Goal: Answer question/provide support: Share knowledge or assist other users

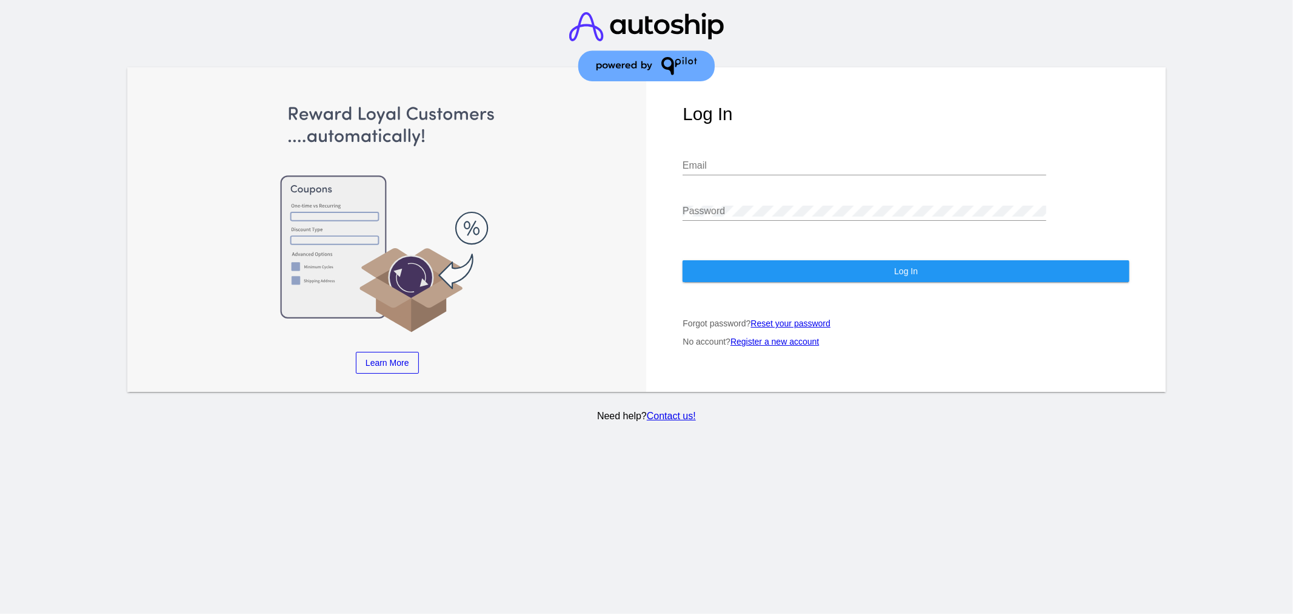
type input "[EMAIL_ADDRESS][DOMAIN_NAME]"
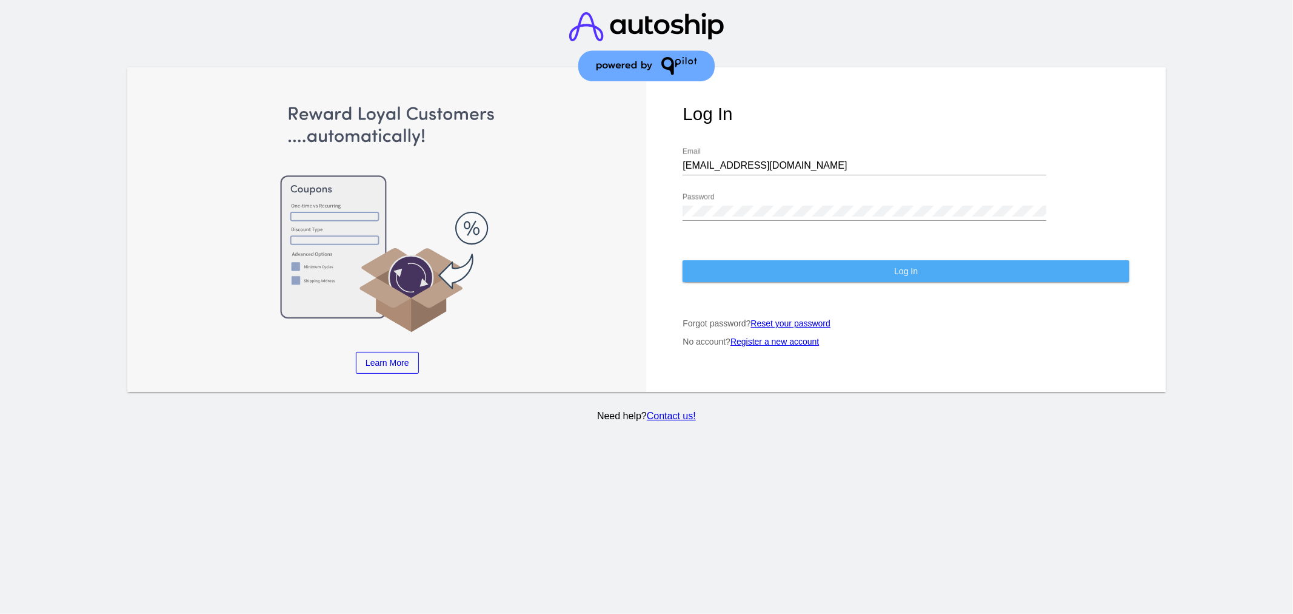
click at [846, 275] on button "Log In" at bounding box center [906, 271] width 447 height 22
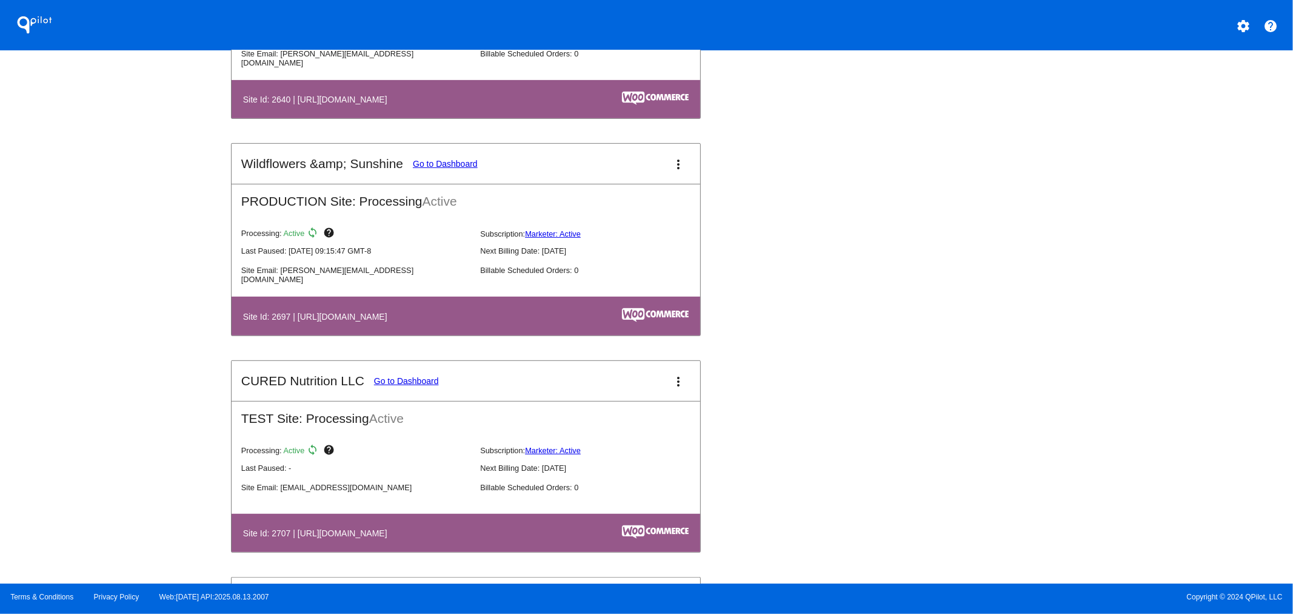
scroll to position [4401, 0]
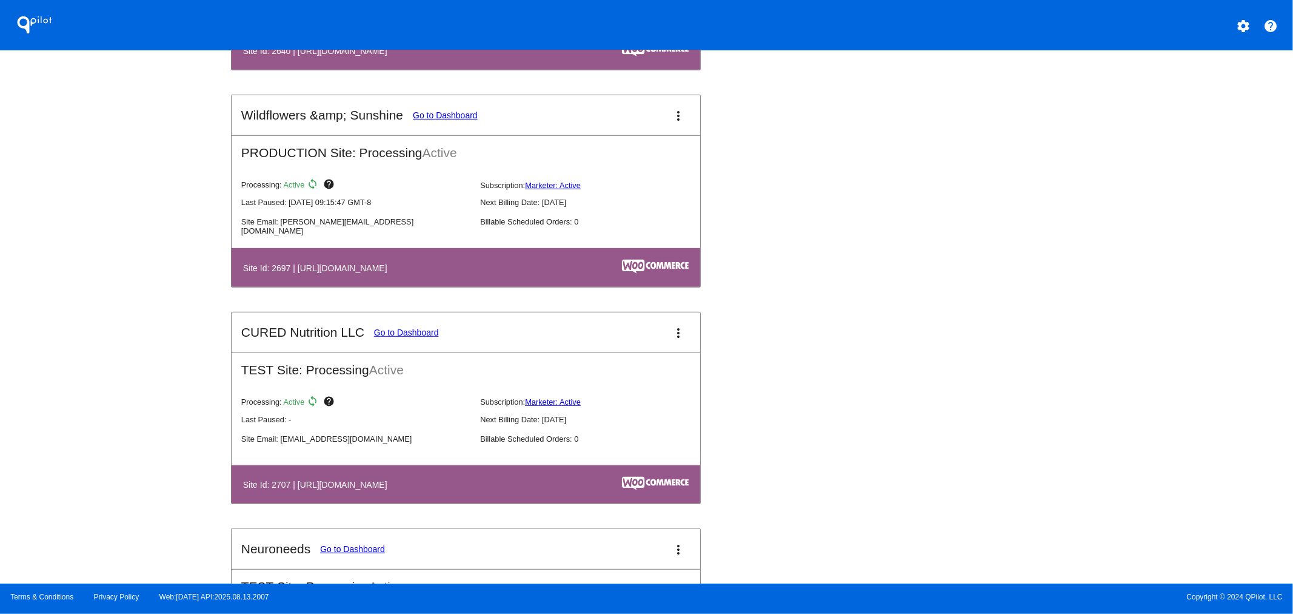
click at [675, 103] on button "more_vert" at bounding box center [678, 115] width 24 height 24
click at [657, 104] on link "view_list dashboard" at bounding box center [627, 112] width 113 height 29
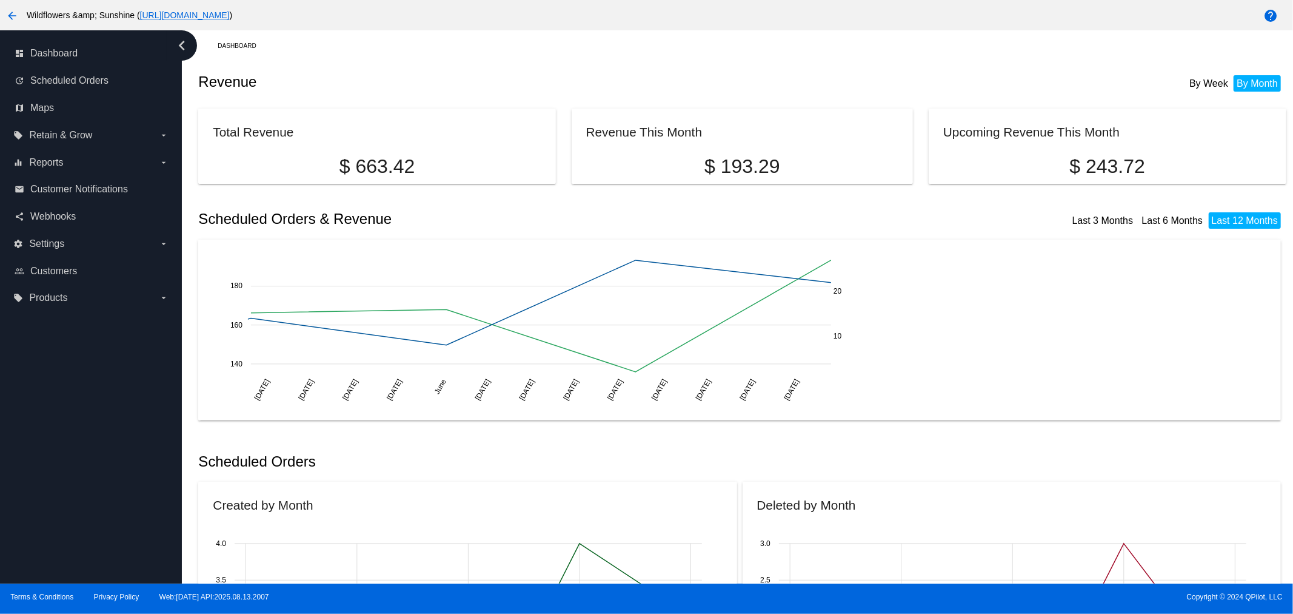
click at [88, 470] on div "dashboard Dashboard update Scheduled Orders map Maps local_offer Retain & Grow …" at bounding box center [91, 306] width 182 height 553
click at [44, 166] on span "Reports" at bounding box center [46, 162] width 34 height 11
click at [0, 0] on input "equalizer Reports arrow_drop_down" at bounding box center [0, 0] width 0 height 0
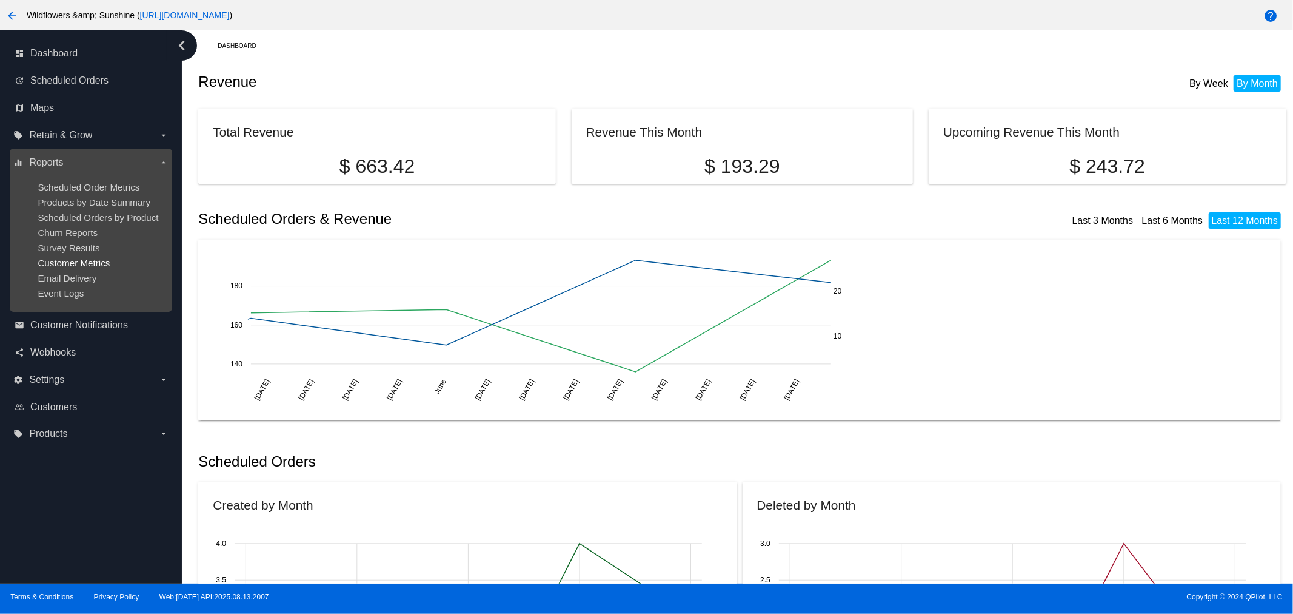
click at [76, 261] on span "Customer Metrics" at bounding box center [74, 263] width 72 height 10
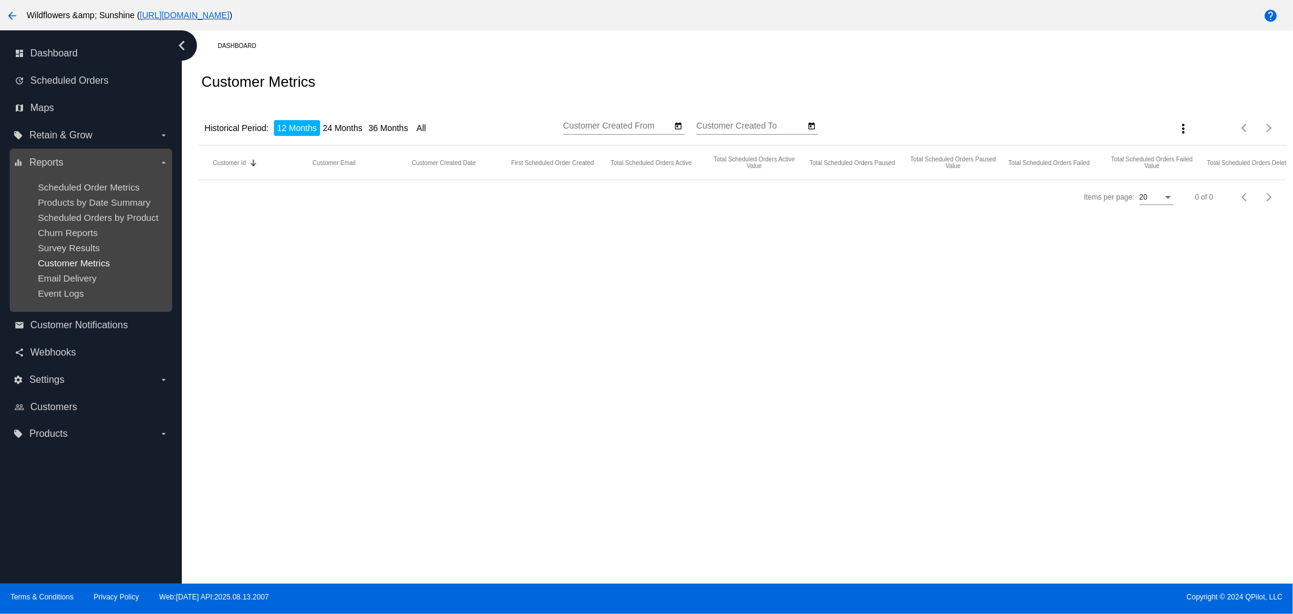
type input "[DATE]"
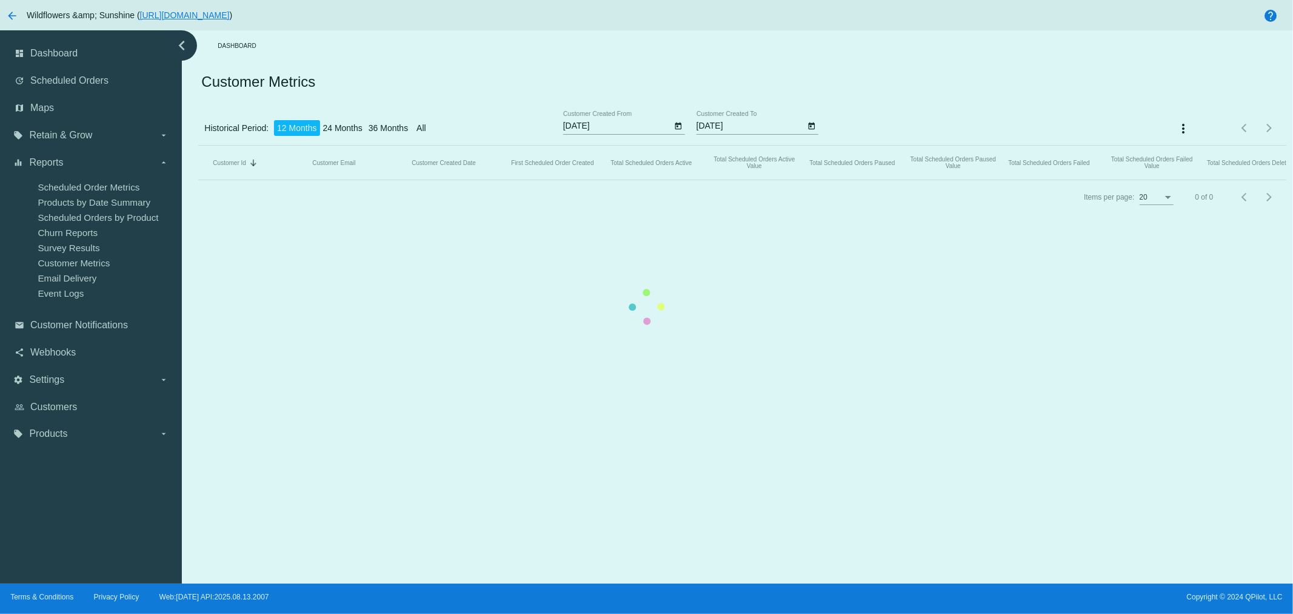
click at [905, 146] on mat-table "Customer Id Sorted by CustomerId descending Customer Email Customer Created Dat…" at bounding box center [742, 163] width 1088 height 35
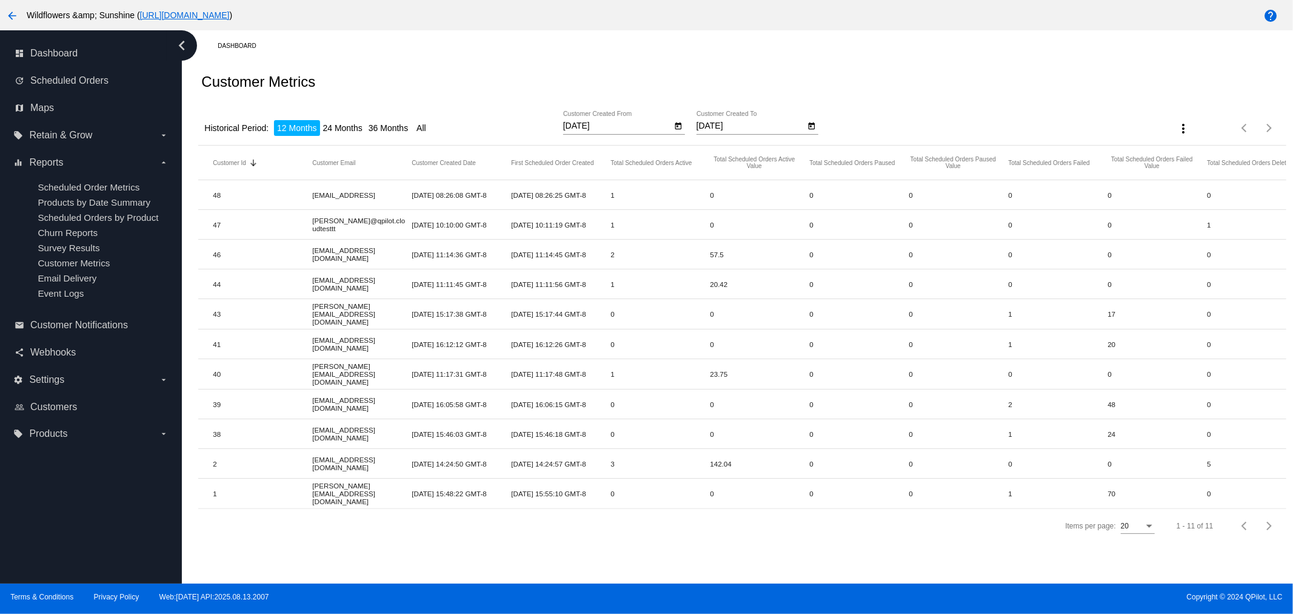
drag, startPoint x: 267, startPoint y: 76, endPoint x: 225, endPoint y: 71, distance: 42.2
click at [225, 71] on div "Customer Metrics" at bounding box center [742, 81] width 1088 height 41
click at [1167, 130] on div "more_vert" at bounding box center [1150, 128] width 90 height 24
click at [1179, 130] on mat-icon "more_vert" at bounding box center [1183, 128] width 15 height 15
click at [1125, 92] on div at bounding box center [646, 307] width 1293 height 614
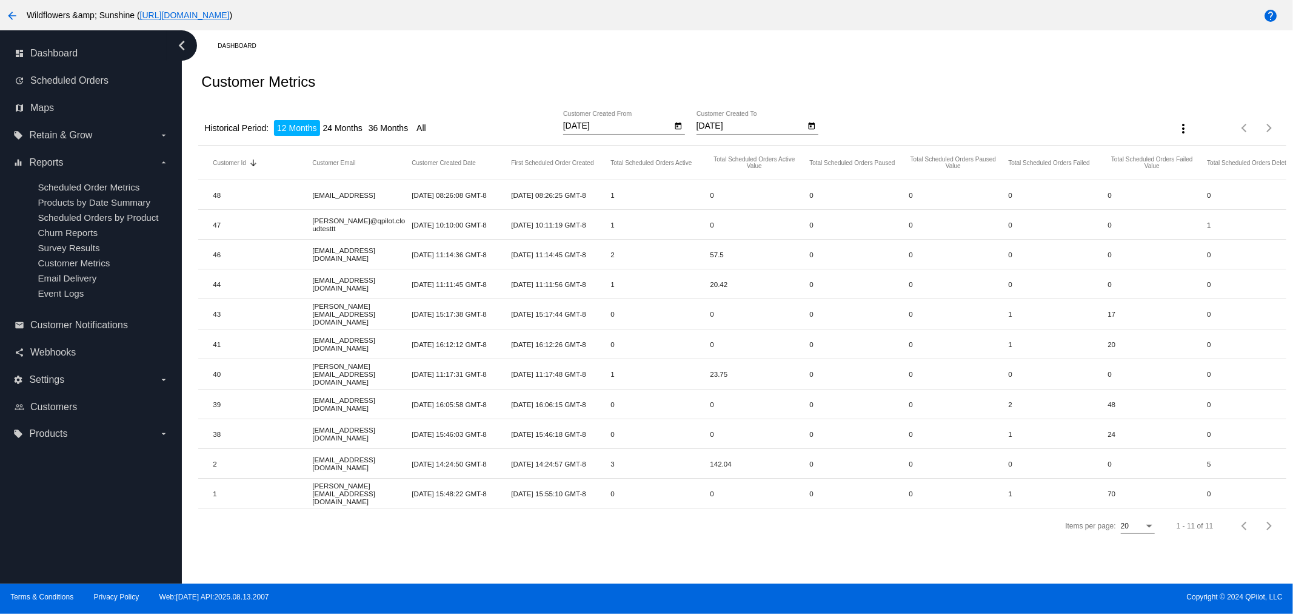
click at [510, 72] on div "Customer Metrics" at bounding box center [742, 81] width 1088 height 41
click at [69, 329] on link "email Customer Notifications" at bounding box center [92, 324] width 154 height 19
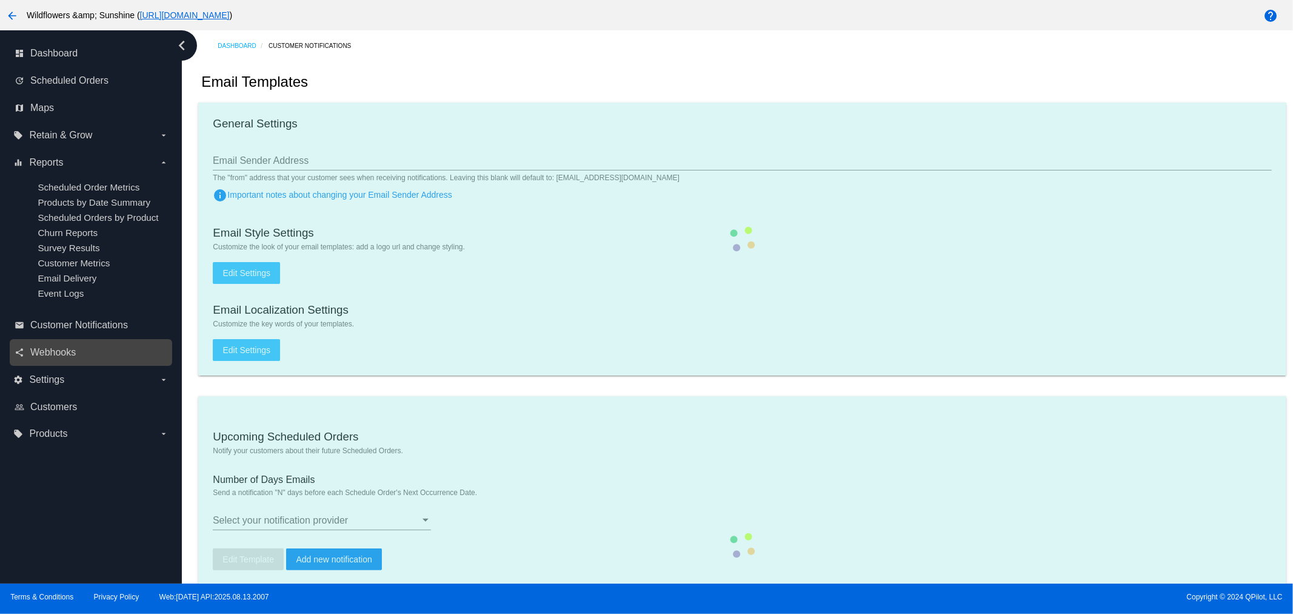
type input "1"
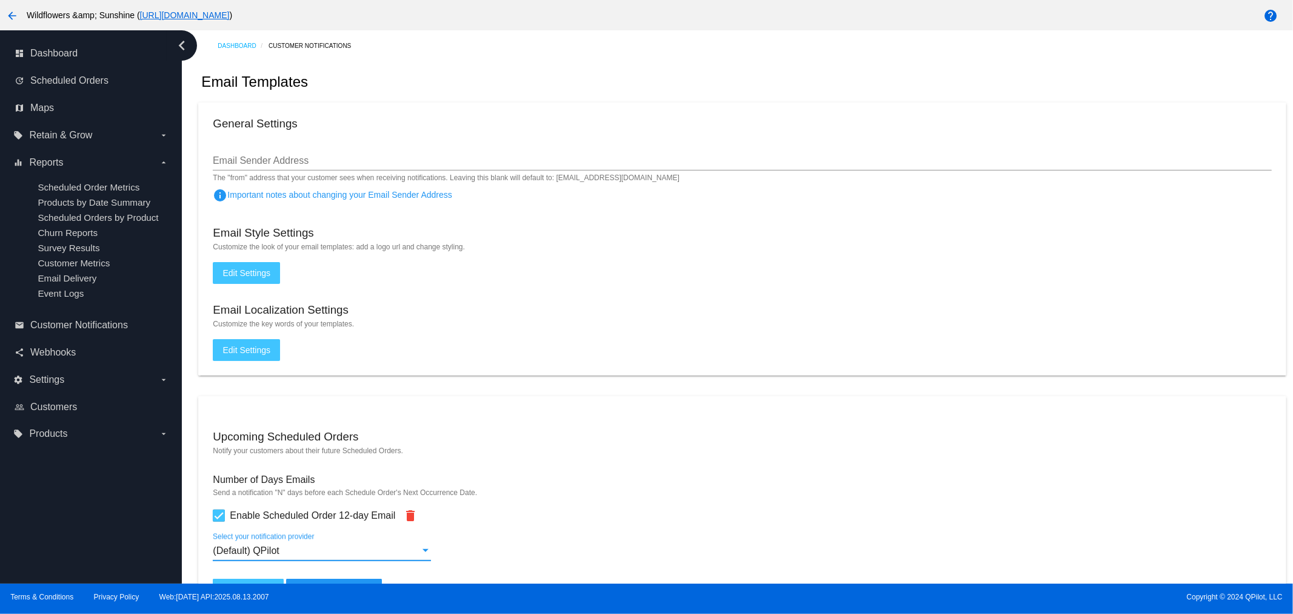
click at [360, 546] on div "(Default) QPilot" at bounding box center [316, 550] width 207 height 11
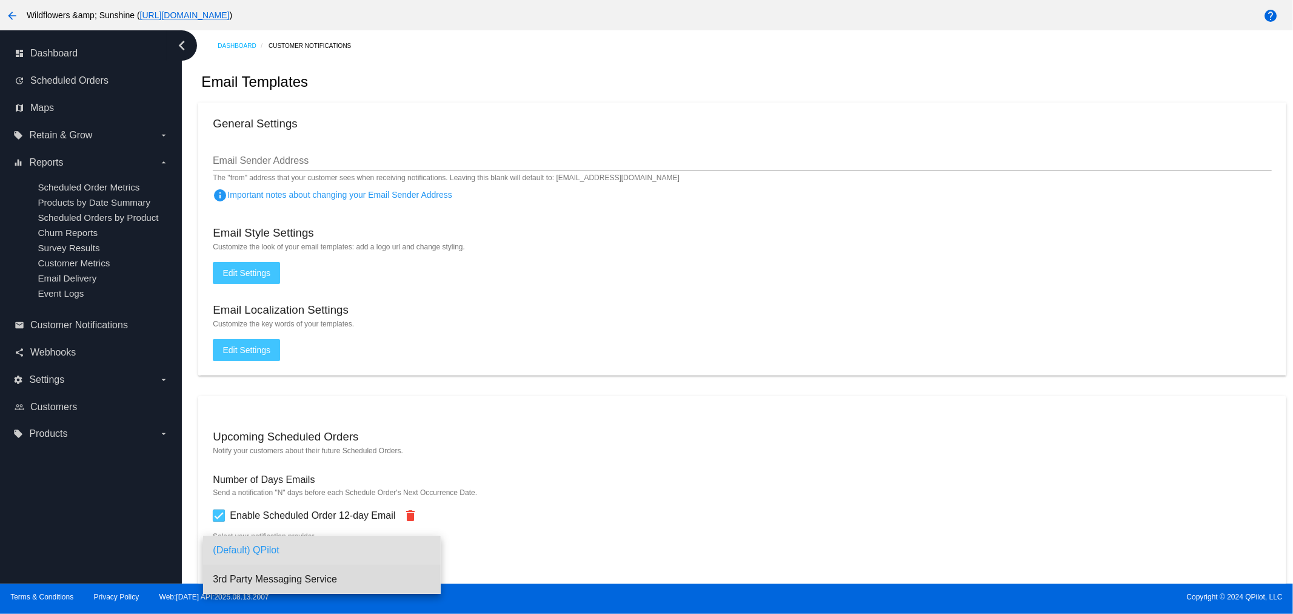
click at [288, 578] on span "3rd Party Messaging Service" at bounding box center [322, 579] width 218 height 29
checkbox input "false"
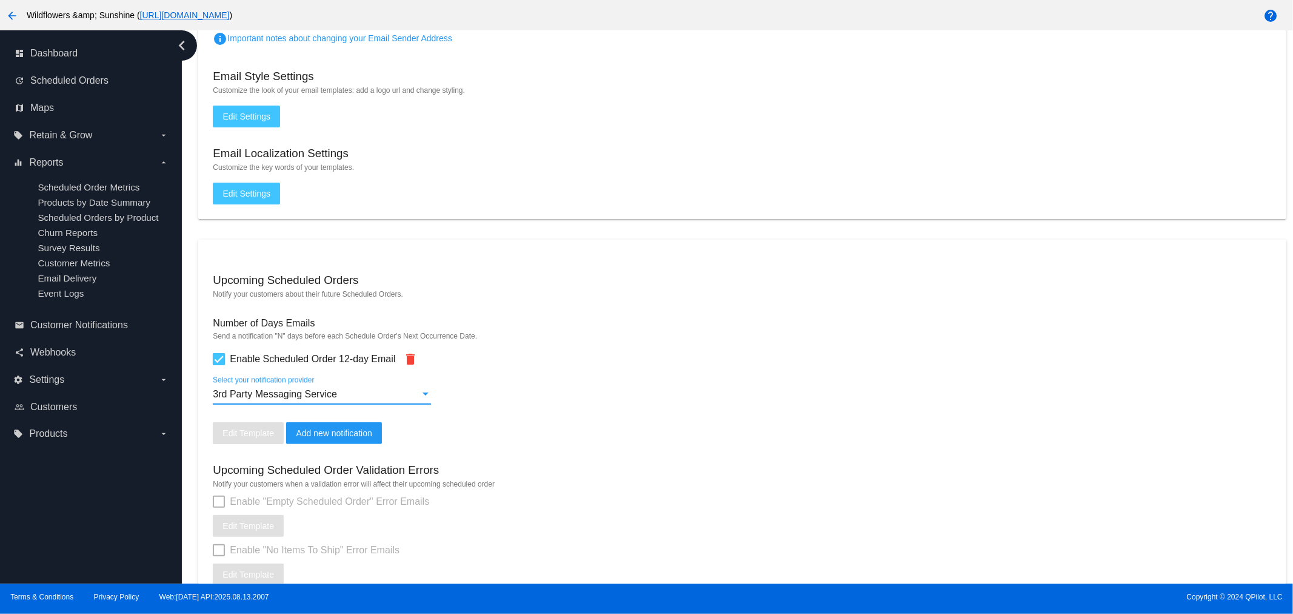
scroll to position [943, 0]
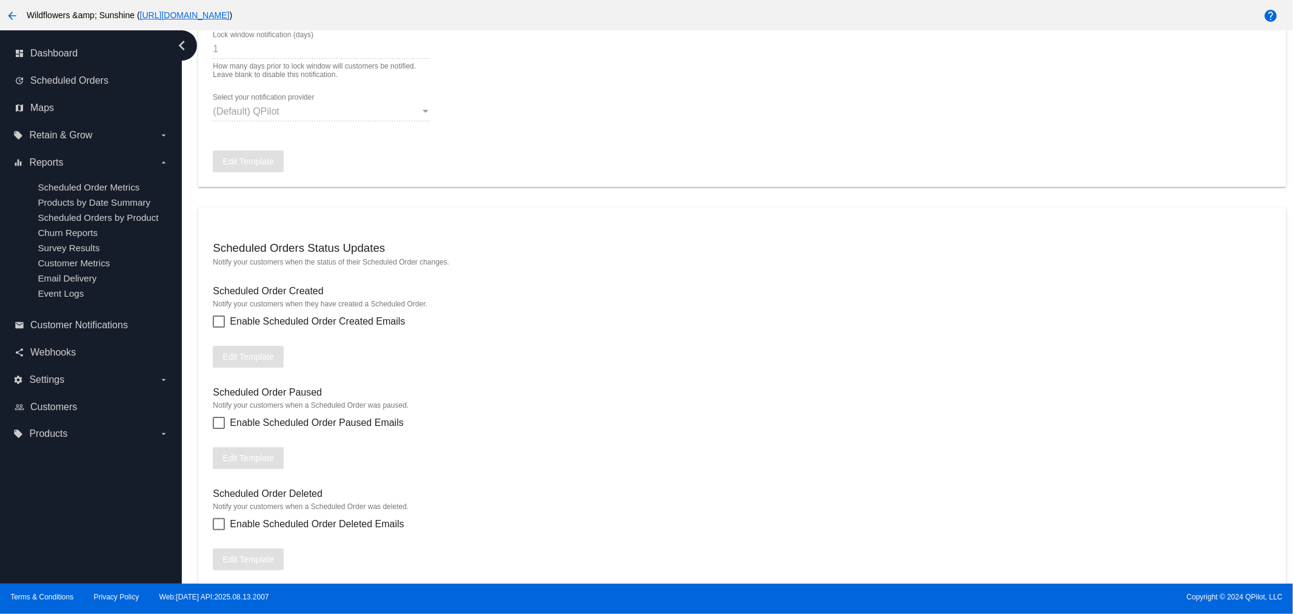
click at [213, 316] on div at bounding box center [219, 321] width 12 height 12
click at [218, 327] on input "Enable Scheduled Order Created Emails" at bounding box center [218, 327] width 1 height 1
checkbox input "true"
drag, startPoint x: 59, startPoint y: 184, endPoint x: 692, endPoint y: 230, distance: 635.3
click at [59, 184] on span "Scheduled Order Metrics" at bounding box center [89, 187] width 102 height 10
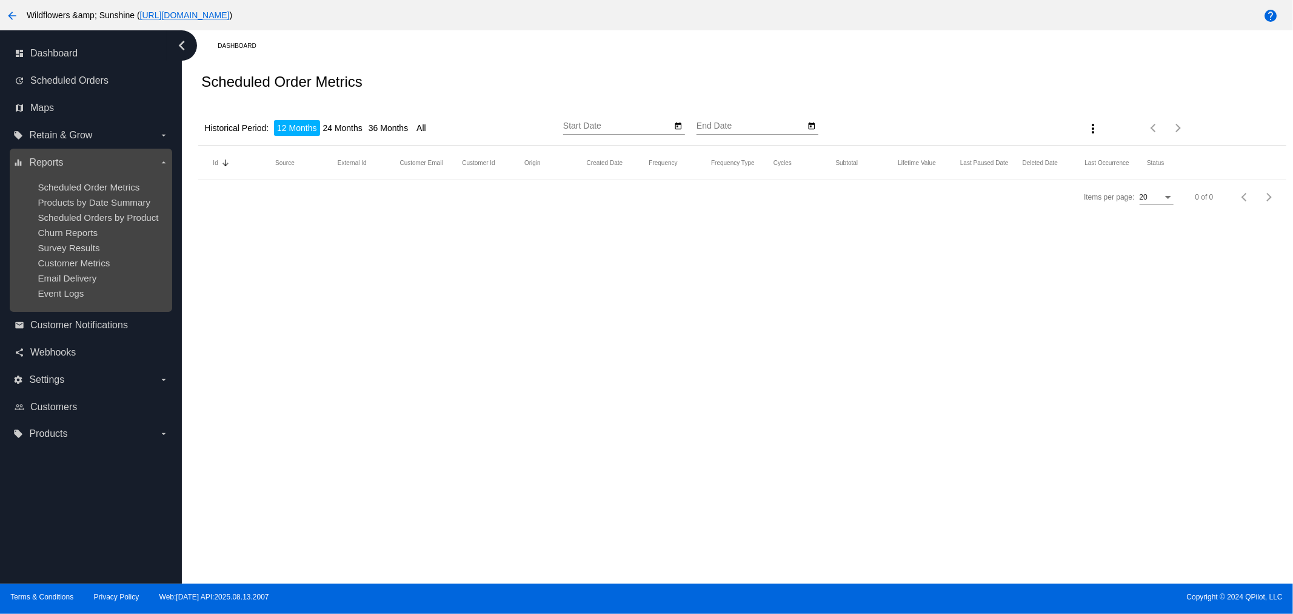
type input "[DATE]"
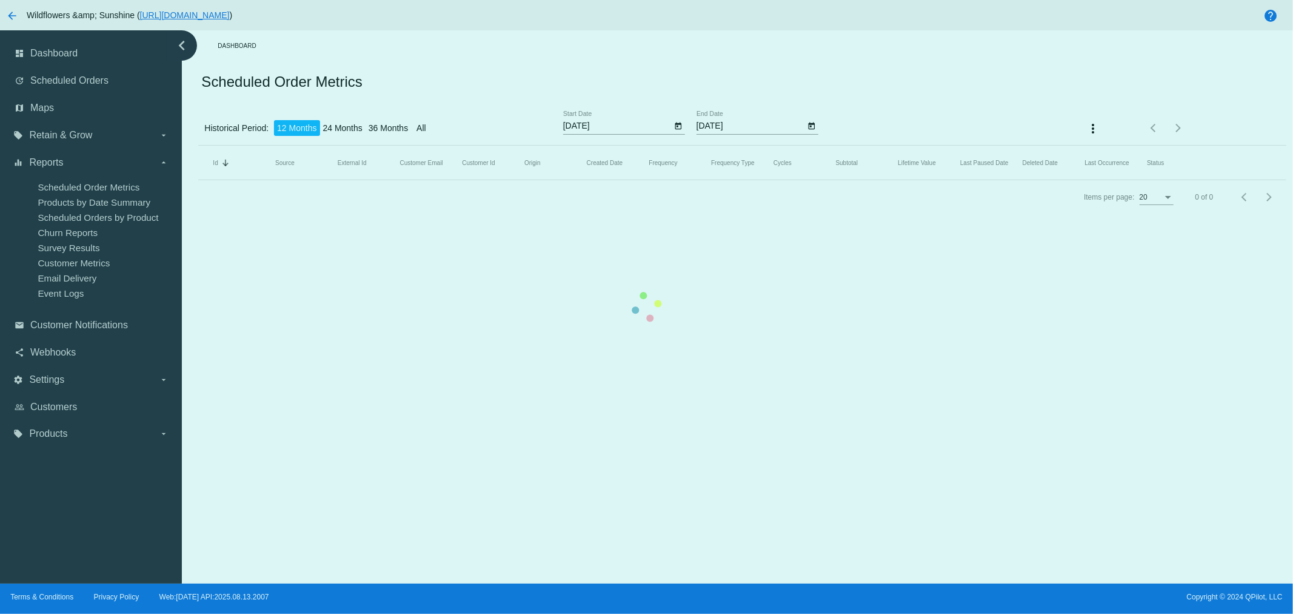
click at [198, 146] on mat-table "Id Sorted by Id descending Source External Id Customer Email Customer Id Origin…" at bounding box center [742, 163] width 1088 height 35
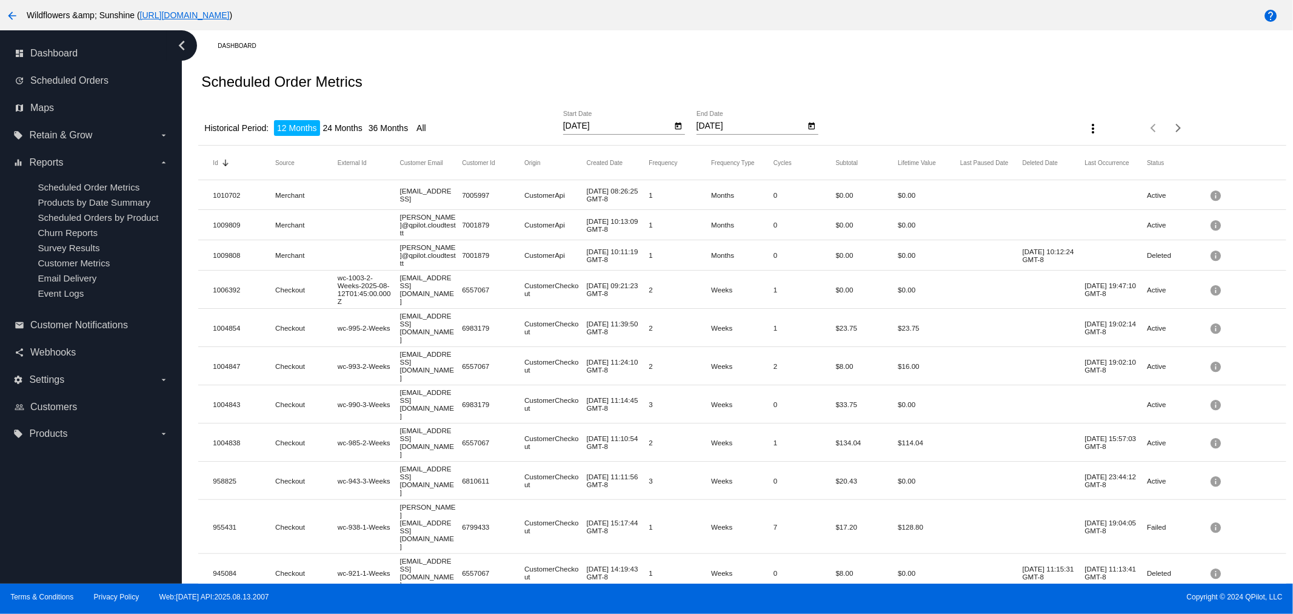
click at [51, 56] on span "Dashboard" at bounding box center [53, 53] width 47 height 11
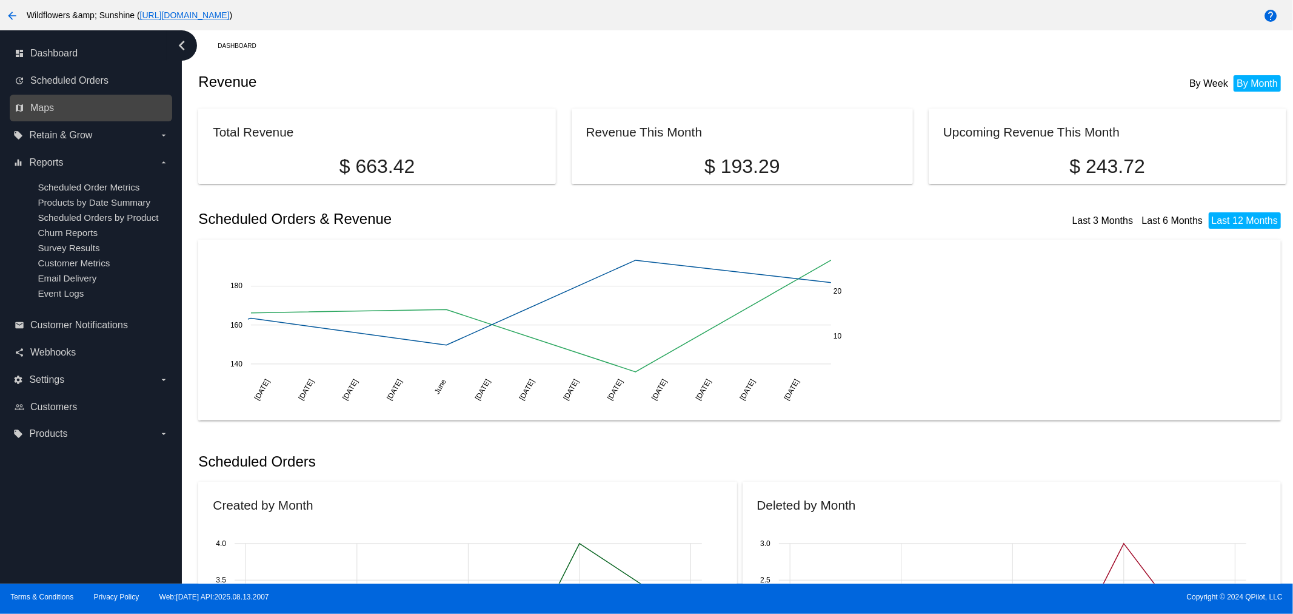
click at [58, 98] on link "map Maps" at bounding box center [92, 107] width 154 height 19
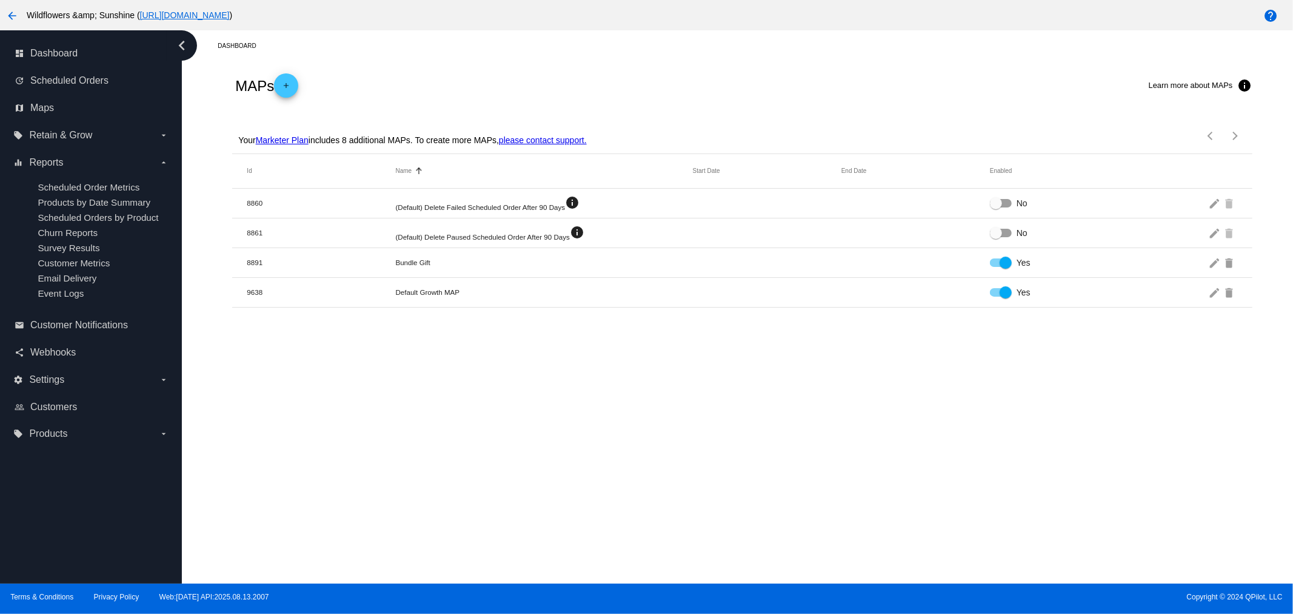
click at [18, 19] on div "arrow_back Wildflowers &amp; Sunshine ( [URL][DOMAIN_NAME] )" at bounding box center [539, 15] width 1078 height 24
click at [17, 18] on mat-icon "arrow_back" at bounding box center [12, 15] width 15 height 15
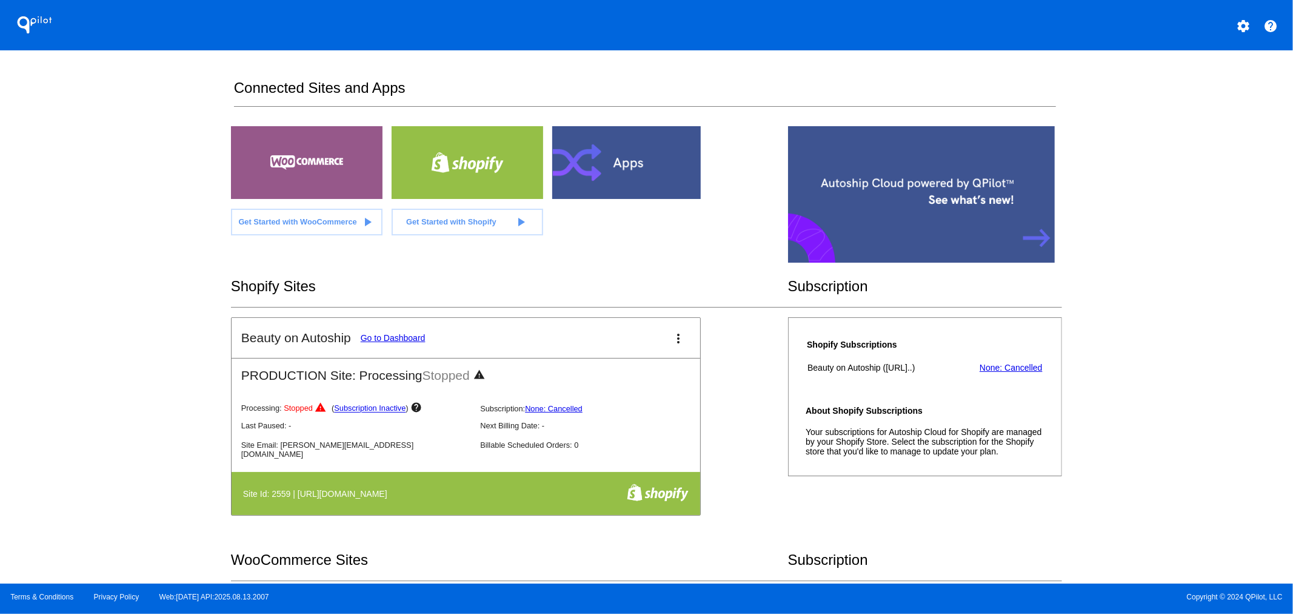
click at [1241, 19] on mat-icon "settings" at bounding box center [1243, 26] width 15 height 15
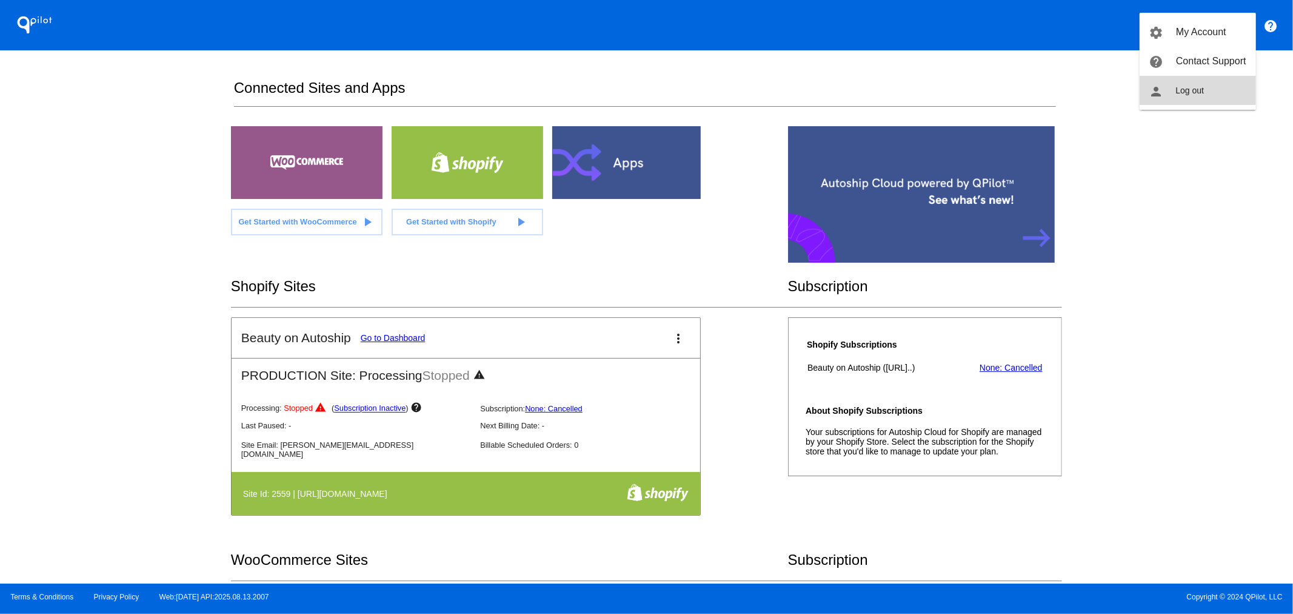
click at [1187, 83] on button "person Log out" at bounding box center [1198, 90] width 116 height 29
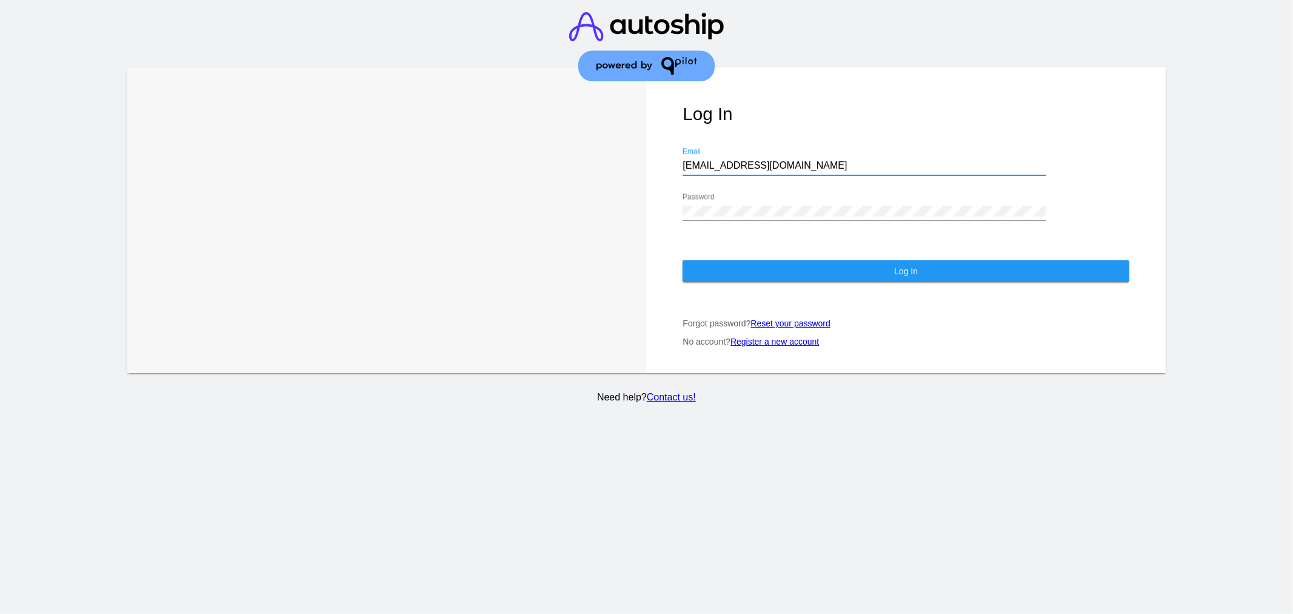
click at [742, 161] on input "[EMAIL_ADDRESS][DOMAIN_NAME]" at bounding box center [865, 165] width 364 height 11
type input "[EMAIL_ADDRESS][DOMAIN_NAME]"
click at [843, 260] on button "Log In" at bounding box center [906, 271] width 447 height 22
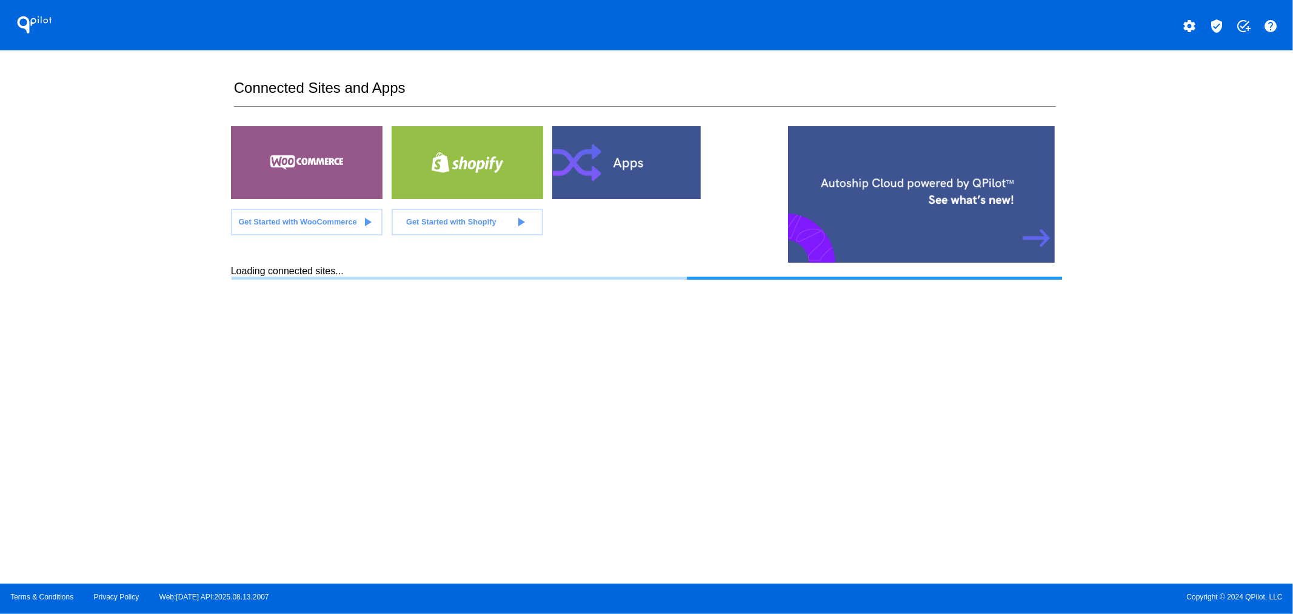
click at [1219, 23] on mat-icon "verified_user" at bounding box center [1217, 26] width 15 height 15
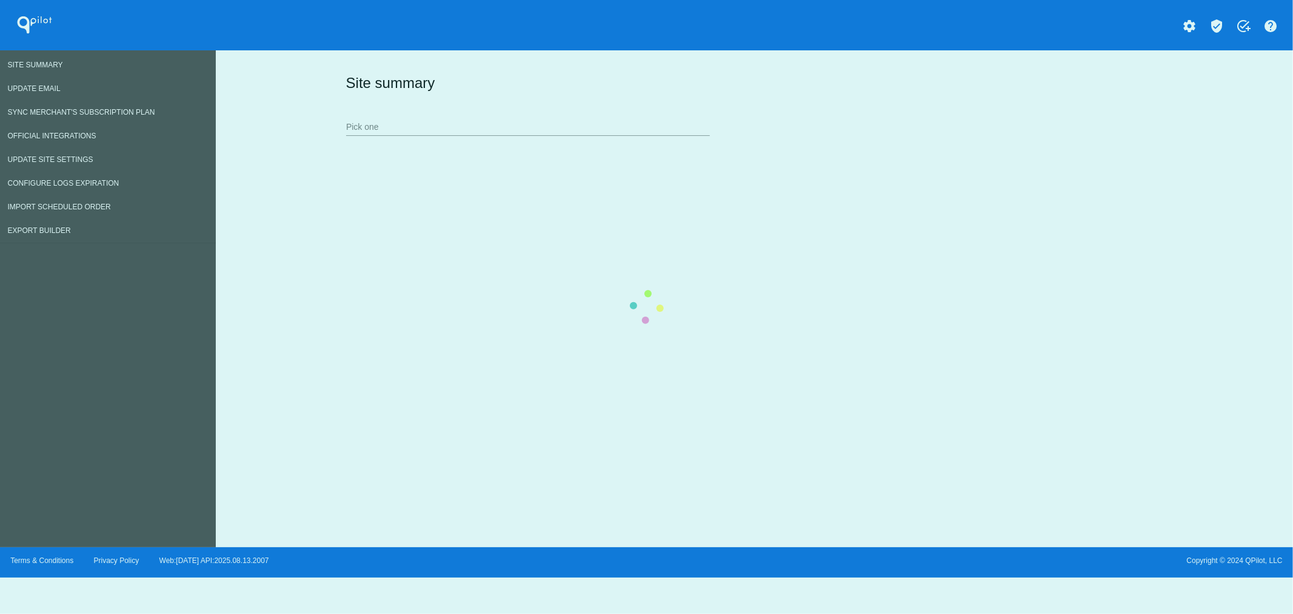
click at [1161, 62] on div "Site summary Pick one" at bounding box center [752, 104] width 818 height 84
click at [438, 141] on div "Site summary Pick one" at bounding box center [752, 104] width 818 height 84
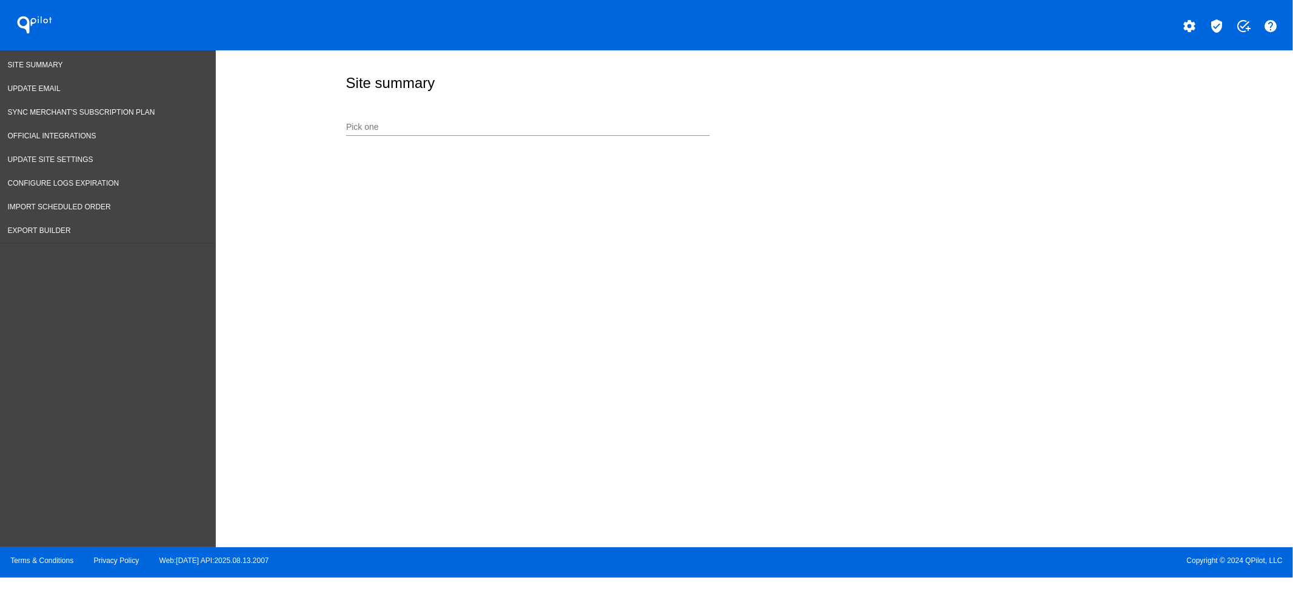
click at [398, 129] on input "Pick one" at bounding box center [528, 127] width 364 height 10
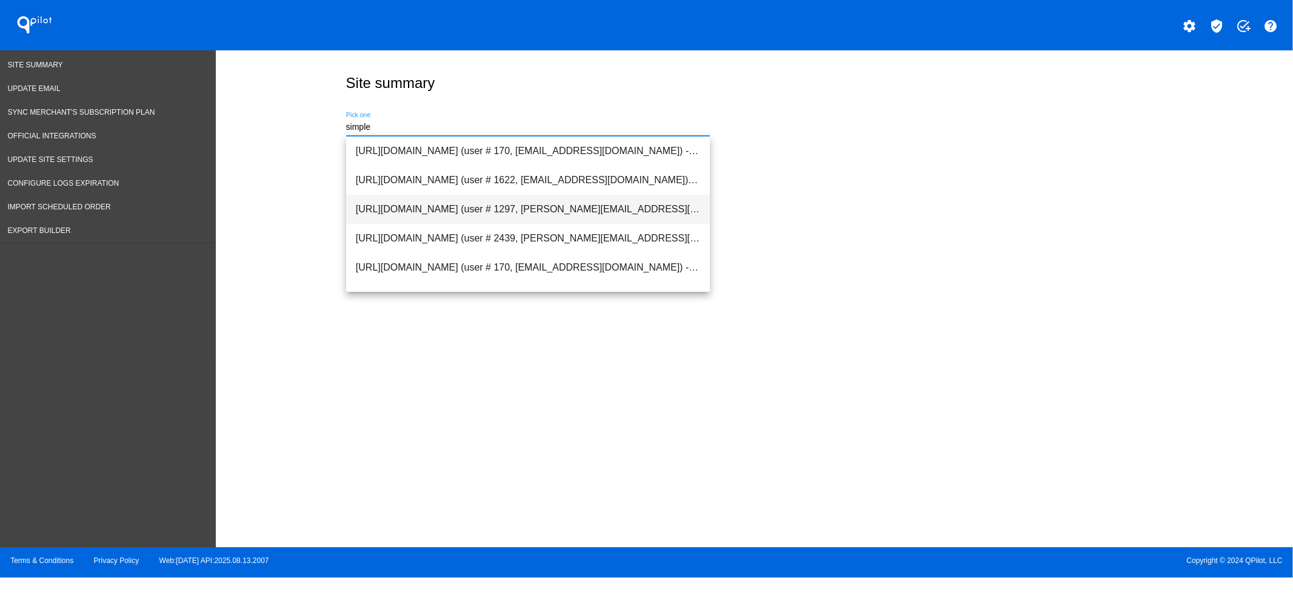
click at [407, 211] on span "[URL][DOMAIN_NAME] (user # 1297, [PERSON_NAME][EMAIL_ADDRESS][DOMAIN_NAME]) - P…" at bounding box center [528, 209] width 344 height 29
type input "[URL][DOMAIN_NAME] (user # 1297, [PERSON_NAME][EMAIL_ADDRESS][DOMAIN_NAME]) - P…"
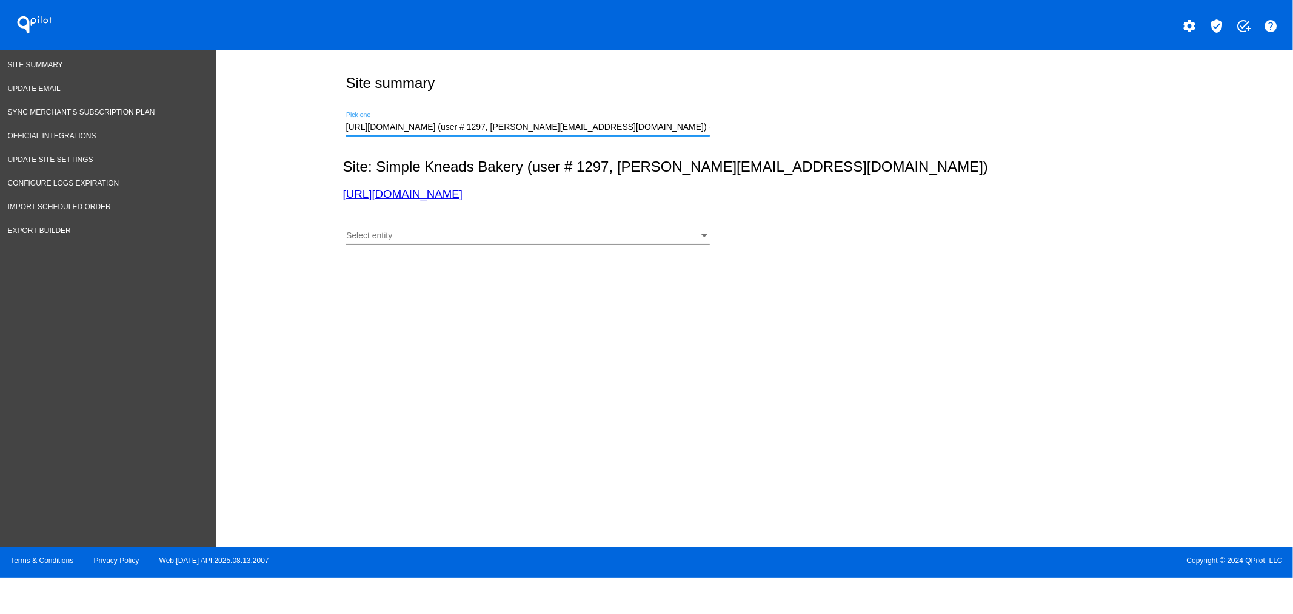
click at [386, 239] on span "Select entity" at bounding box center [369, 235] width 46 height 10
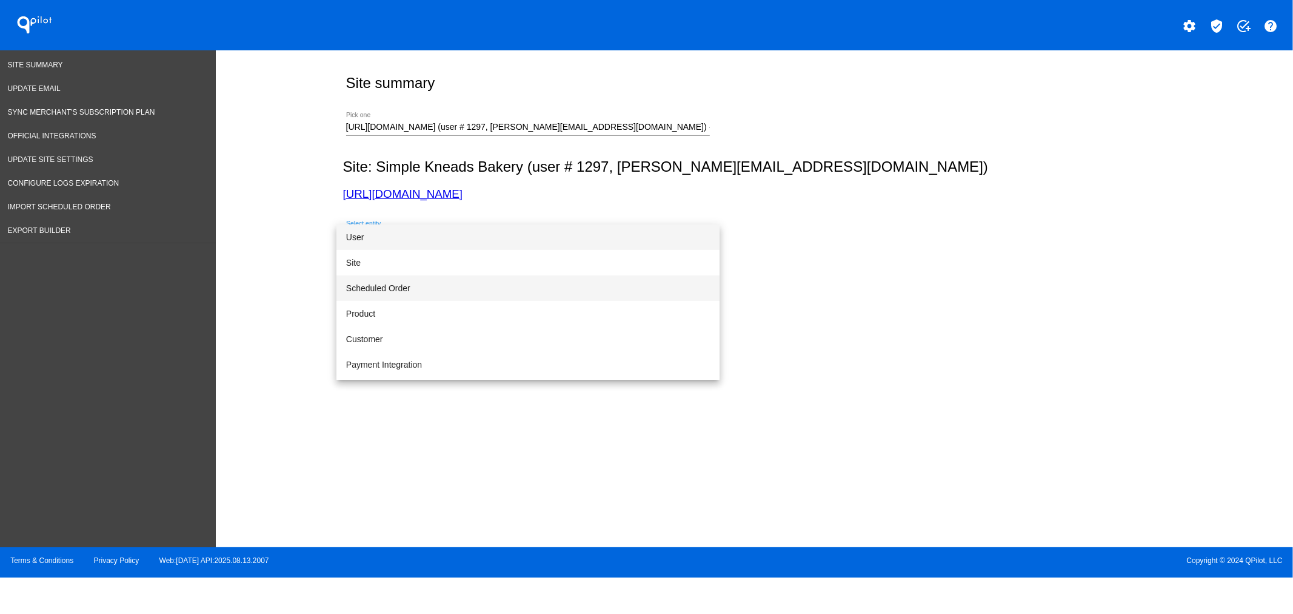
click at [407, 295] on span "Scheduled Order" at bounding box center [528, 287] width 364 height 25
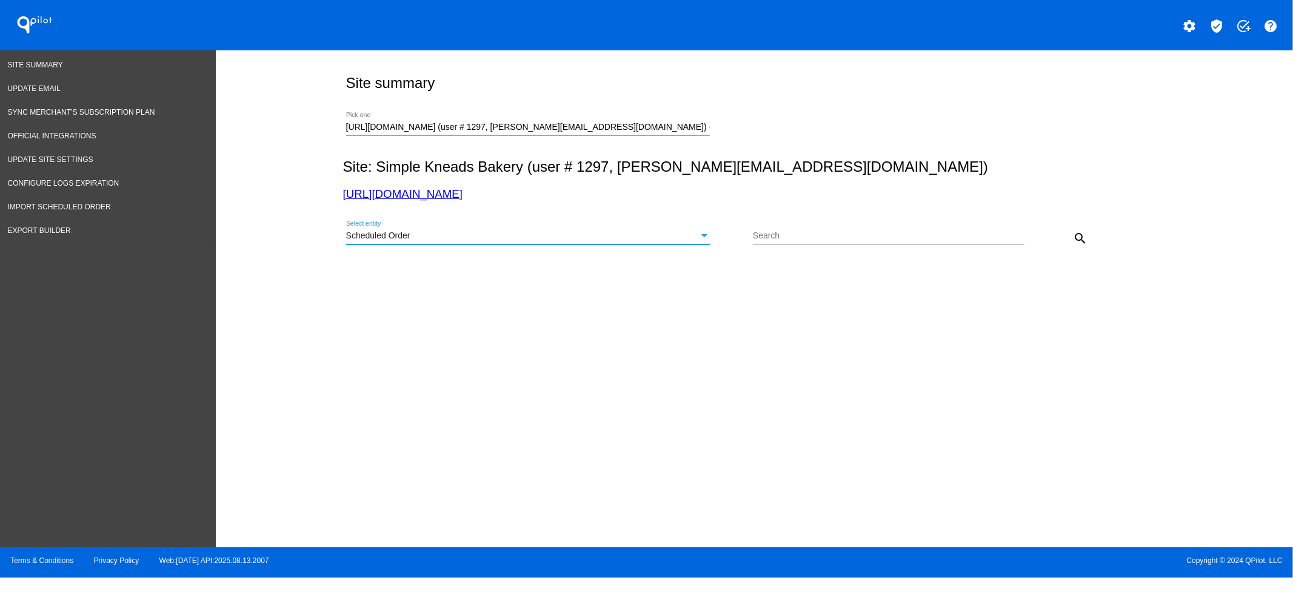
click at [811, 236] on input "Search" at bounding box center [889, 236] width 272 height 10
